Goal: Task Accomplishment & Management: Use online tool/utility

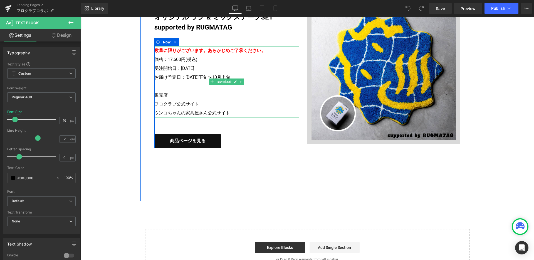
click at [185, 104] on u "フロクラブ公式サイト" at bounding box center [176, 103] width 44 height 5
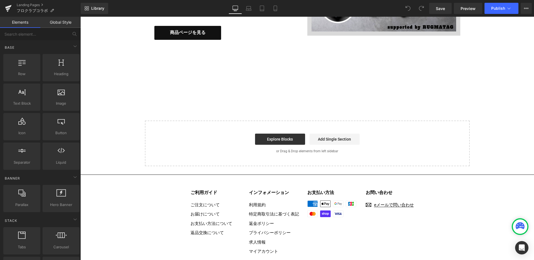
scroll to position [1164, 0]
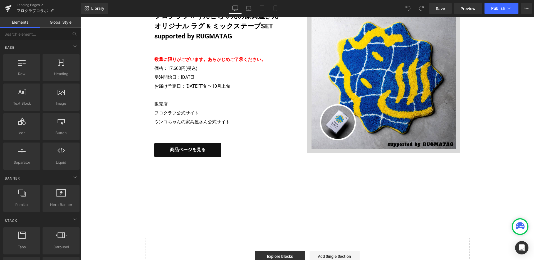
click at [211, 105] on p "販売店： フロクラブ公式サイト ウンコちゃんの家具屋さん公式サイト" at bounding box center [226, 112] width 144 height 27
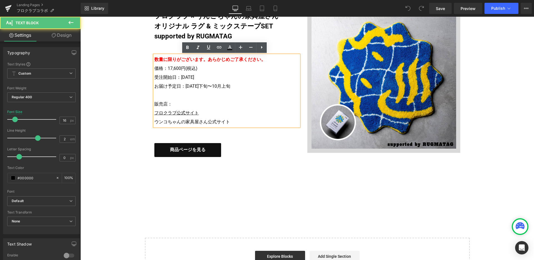
click at [199, 110] on p "販売店： フロクラブ公式サイト ウンコちゃんの家具屋さん公式サイト" at bounding box center [226, 112] width 144 height 27
drag, startPoint x: 197, startPoint y: 114, endPoint x: 152, endPoint y: 112, distance: 45.0
click at [154, 112] on p "販売店： フロクラブ公式サイト ウンコちゃんの家具屋さん公式サイト" at bounding box center [226, 112] width 144 height 27
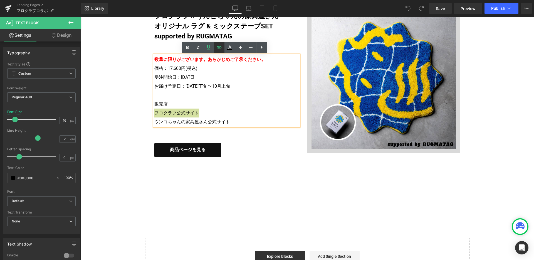
click at [219, 49] on icon at bounding box center [219, 47] width 7 height 7
drag, startPoint x: 210, startPoint y: 132, endPoint x: 151, endPoint y: 134, distance: 59.2
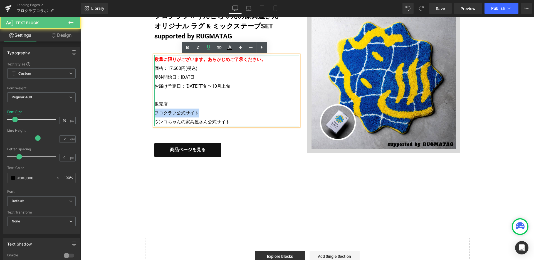
drag, startPoint x: 196, startPoint y: 114, endPoint x: 150, endPoint y: 114, distance: 45.9
click at [154, 114] on div "数量に限りがございます。 あらかじめご了承ください。 価格：17,600円(税込) 受注開始日：2025年8月26日(火) お届け予定日：2025年9月下旬〜…" at bounding box center [226, 90] width 144 height 71
click at [200, 118] on p "販売店： フロクラブ公式サイト ウンコちゃんの家具屋さん公式サイト" at bounding box center [226, 112] width 144 height 27
drag, startPoint x: 199, startPoint y: 113, endPoint x: 155, endPoint y: 109, distance: 43.6
click at [154, 112] on p "販売店： フロクラブ公式サイト ウンコちゃんの家具屋さん公式サイト" at bounding box center [226, 112] width 144 height 27
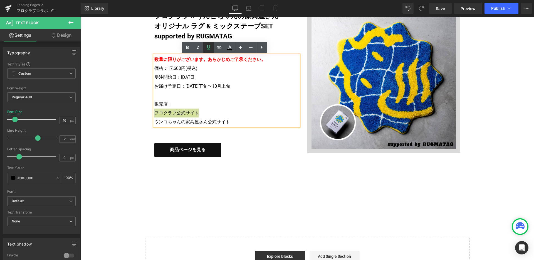
click at [211, 45] on icon at bounding box center [208, 47] width 7 height 7
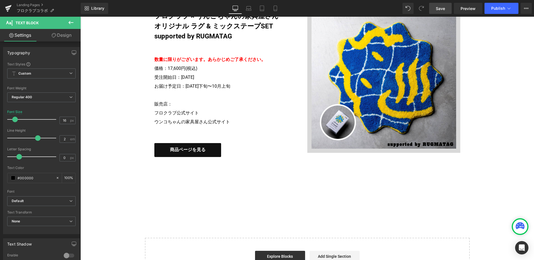
click at [437, 11] on link "Save" at bounding box center [440, 8] width 23 height 11
click at [441, 8] on span "Save" at bounding box center [439, 9] width 9 height 6
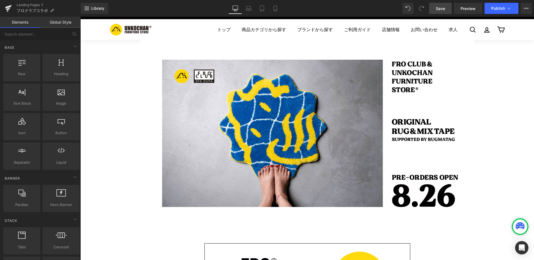
scroll to position [0, 0]
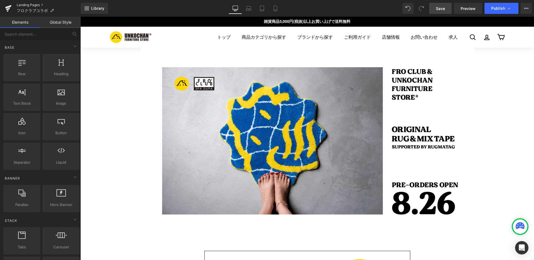
click at [39, 5] on link "Landing Pages" at bounding box center [49, 5] width 64 height 4
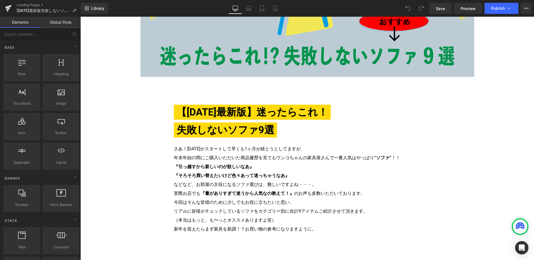
scroll to position [158, 0]
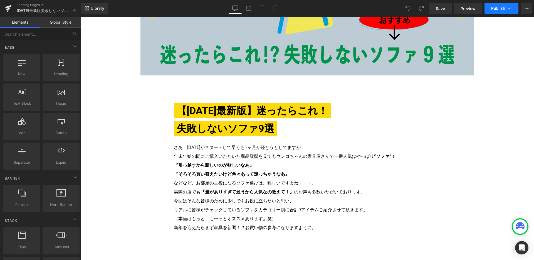
click at [510, 9] on icon at bounding box center [509, 9] width 6 height 6
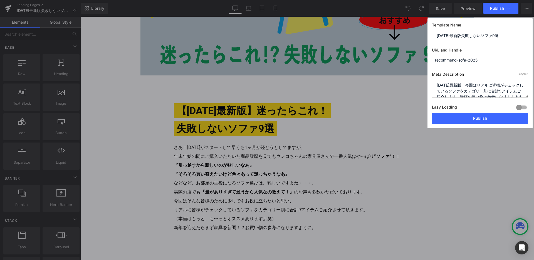
scroll to position [0, 0]
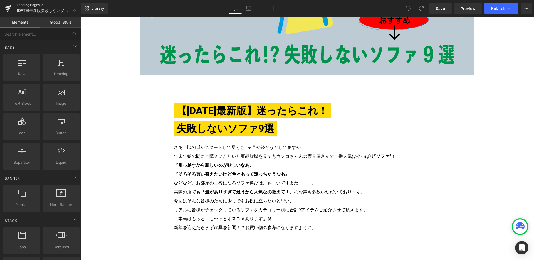
click at [41, 5] on link "Landing Pages" at bounding box center [49, 5] width 64 height 4
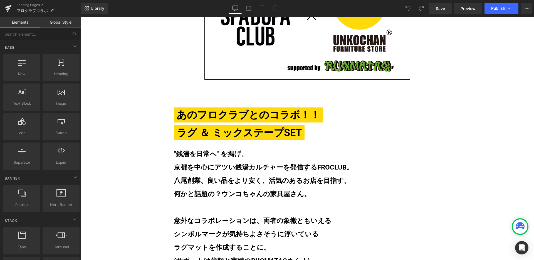
scroll to position [280, 0]
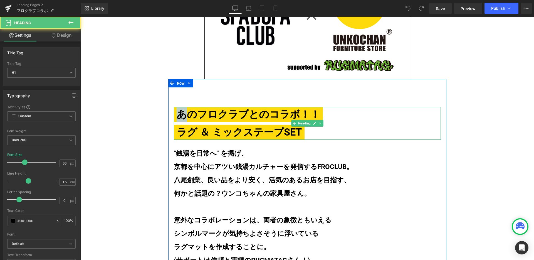
drag, startPoint x: 177, startPoint y: 115, endPoint x: 180, endPoint y: 118, distance: 4.7
click at [180, 118] on span "あのフロクラブとのコラボ！！" at bounding box center [248, 114] width 149 height 15
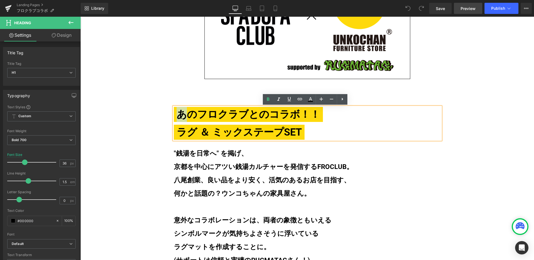
click at [474, 8] on span "Preview" at bounding box center [467, 9] width 15 height 6
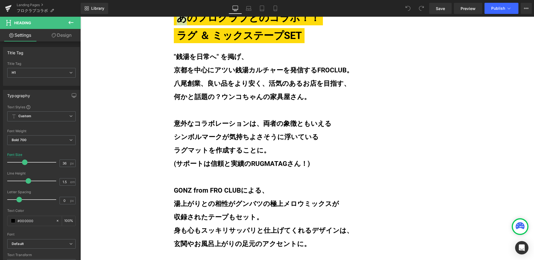
scroll to position [382, 0]
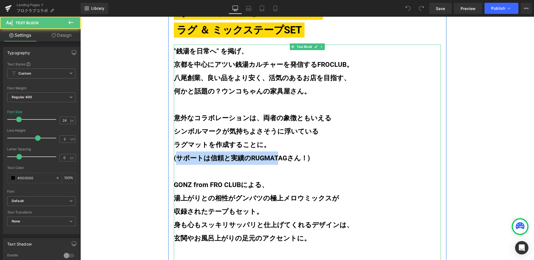
drag, startPoint x: 175, startPoint y: 160, endPoint x: 279, endPoint y: 159, distance: 103.9
click at [273, 159] on b "(サポートは信頼と実績のRUGMATAGさん！)" at bounding box center [242, 158] width 136 height 8
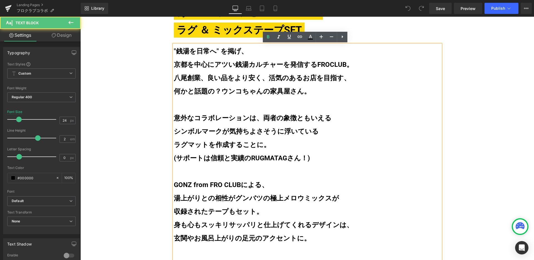
click at [288, 160] on b "(サポートは信頼と実績のRUGMATAGさん！)" at bounding box center [242, 158] width 136 height 8
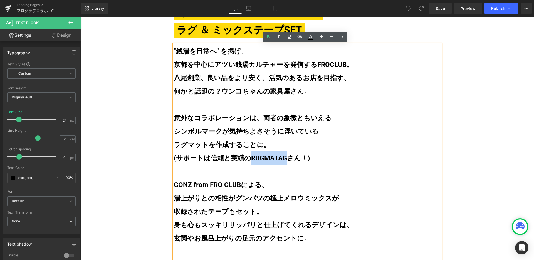
drag, startPoint x: 248, startPoint y: 160, endPoint x: 283, endPoint y: 160, distance: 35.6
click at [283, 160] on b "(サポートは信頼と実績のRUGMATAGさん！)" at bounding box center [242, 158] width 136 height 8
copy b "RUGMATAG"
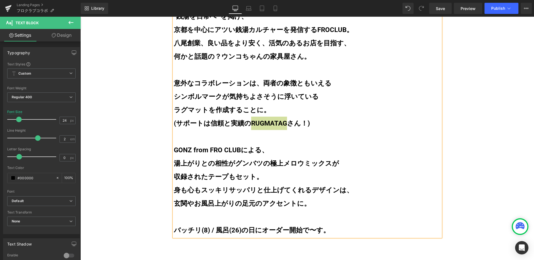
scroll to position [414, 0]
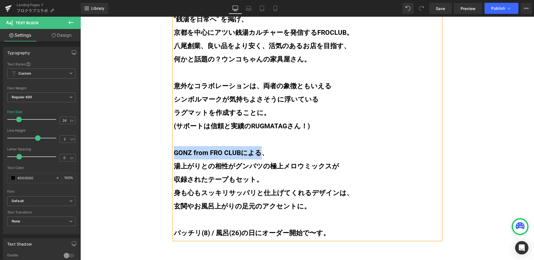
drag, startPoint x: 259, startPoint y: 154, endPoint x: 173, endPoint y: 154, distance: 86.7
click at [174, 154] on b "GONZ from FRO CLUBによる、" at bounding box center [221, 153] width 94 height 8
copy b "GONZ from FRO CLUBによる"
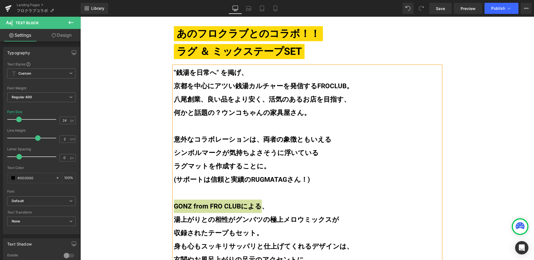
scroll to position [359, 0]
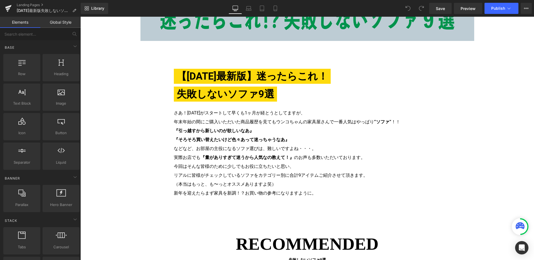
scroll to position [198, 0]
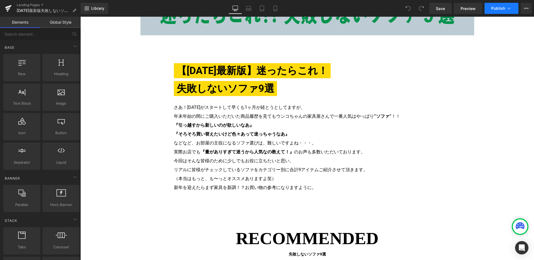
click at [509, 7] on icon at bounding box center [509, 9] width 6 height 6
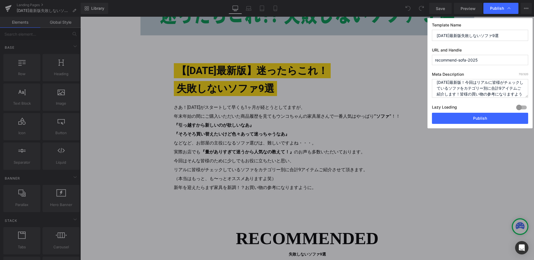
scroll to position [0, 0]
click at [449, 91] on textarea "2025年最新版！今回はリアルに皆様がチェックしているソファをカテゴリー別に合計9アイテムご紹介します！皆様の買い物の参考になりますように！" at bounding box center [480, 88] width 96 height 19
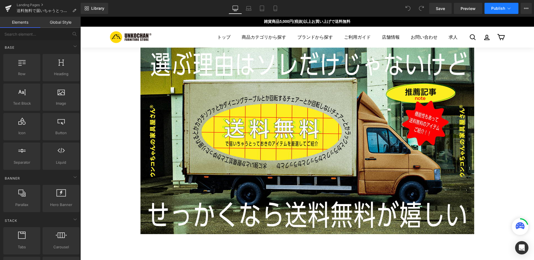
click at [508, 7] on icon at bounding box center [509, 9] width 6 height 6
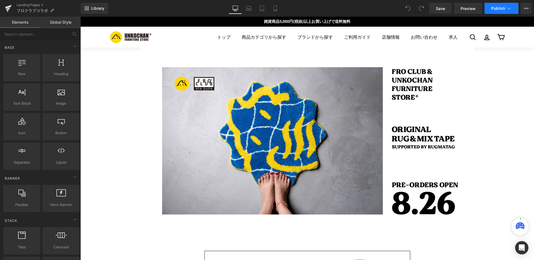
click at [509, 8] on icon at bounding box center [509, 9] width 6 height 6
